Goal: Find specific page/section: Find specific page/section

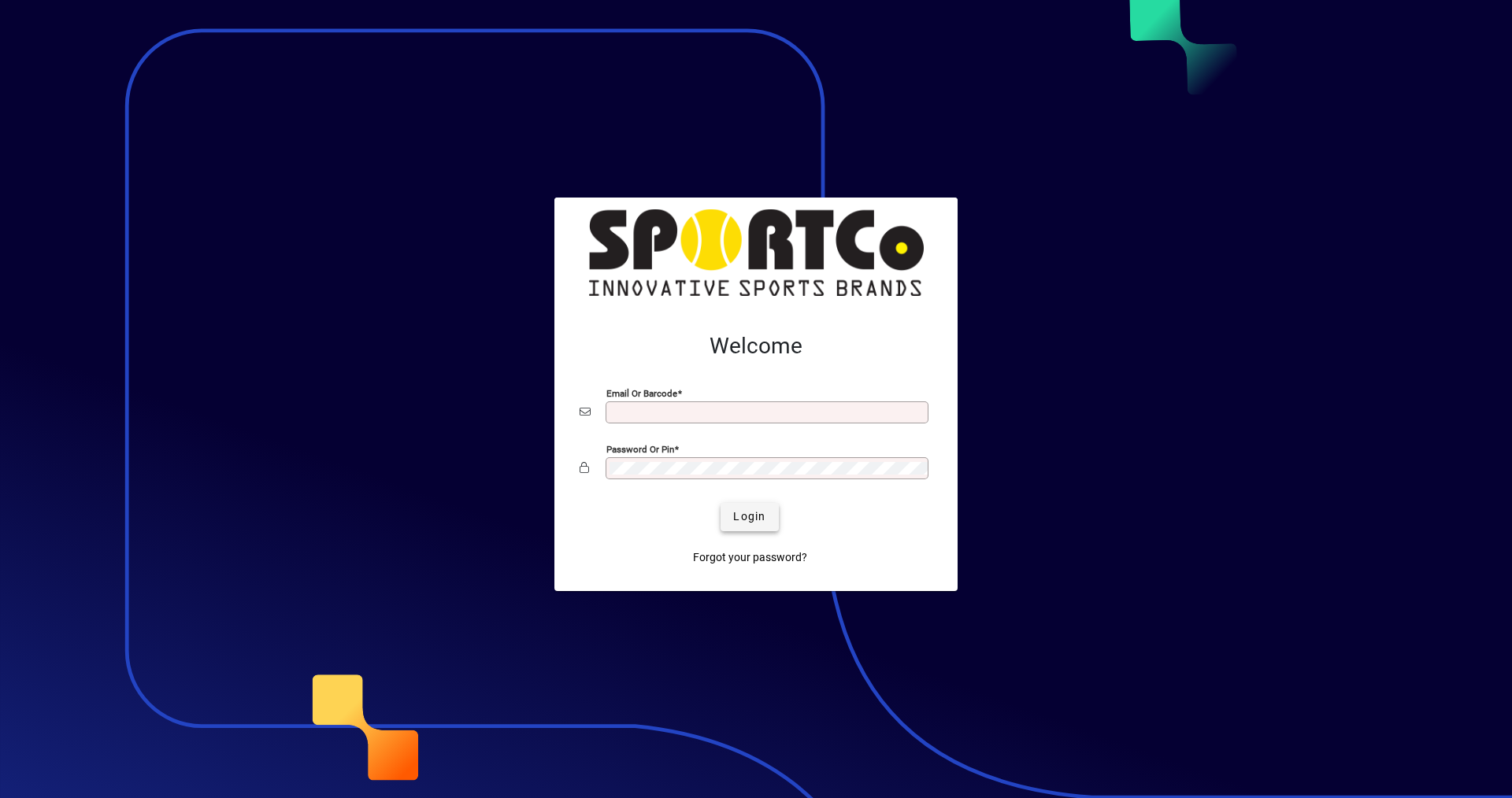
type input "**********"
click at [750, 518] on span "Login" at bounding box center [749, 517] width 32 height 17
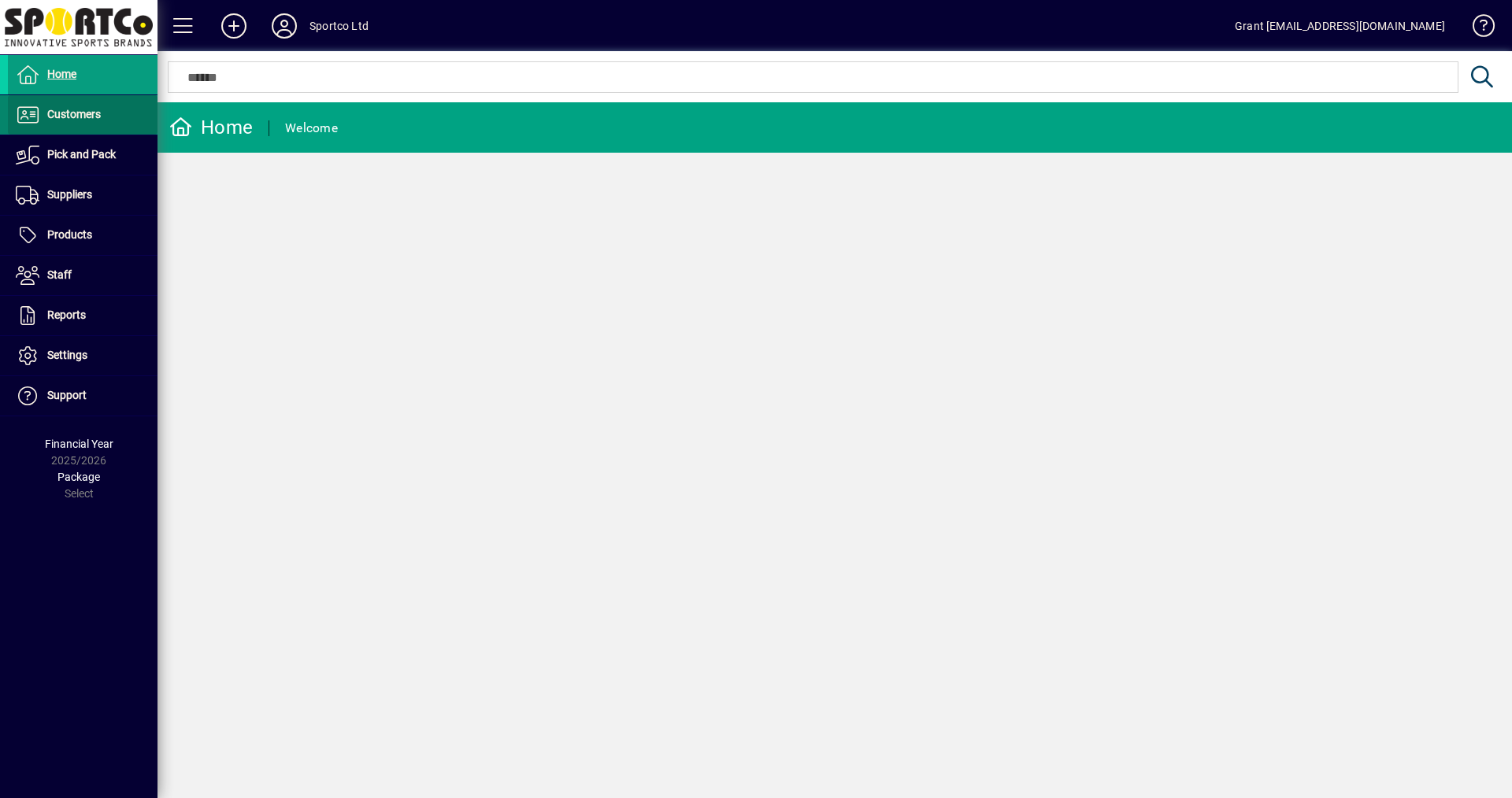
click at [69, 111] on span "Customers" at bounding box center [74, 114] width 53 height 12
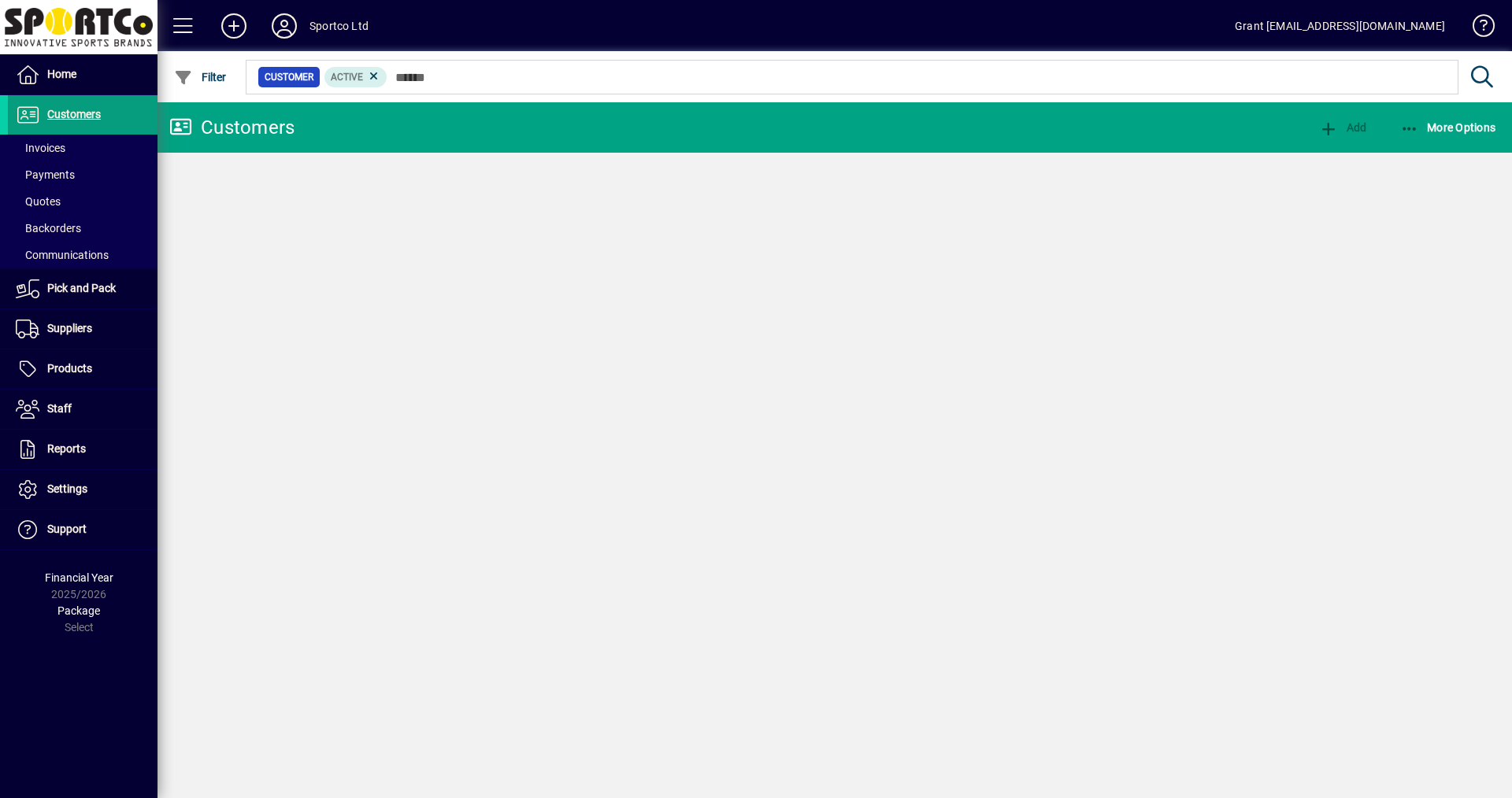
click at [58, 145] on span "Invoices" at bounding box center [41, 147] width 50 height 12
